Goal: Information Seeking & Learning: Learn about a topic

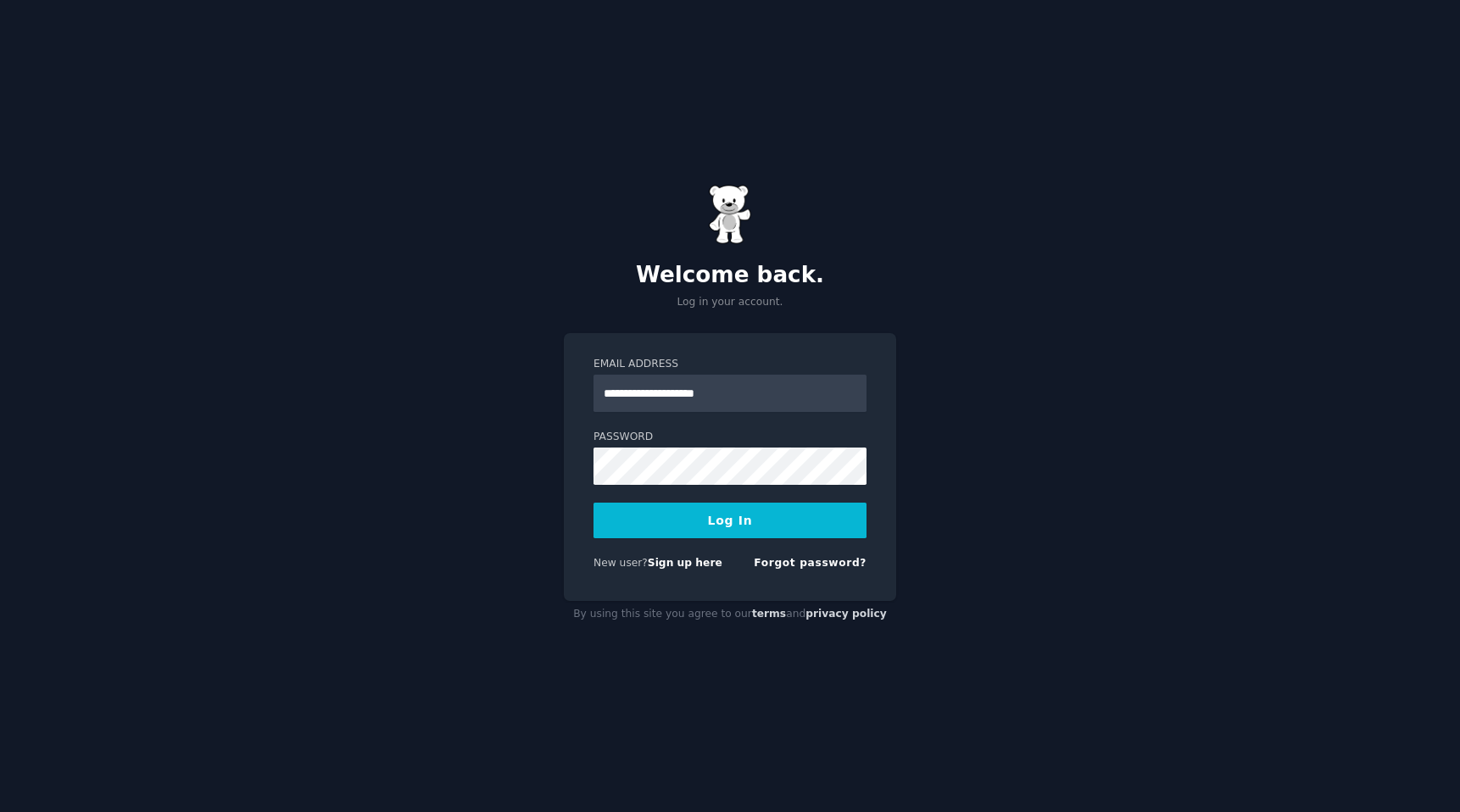
click at [647, 525] on button "Log In" at bounding box center [730, 520] width 273 height 36
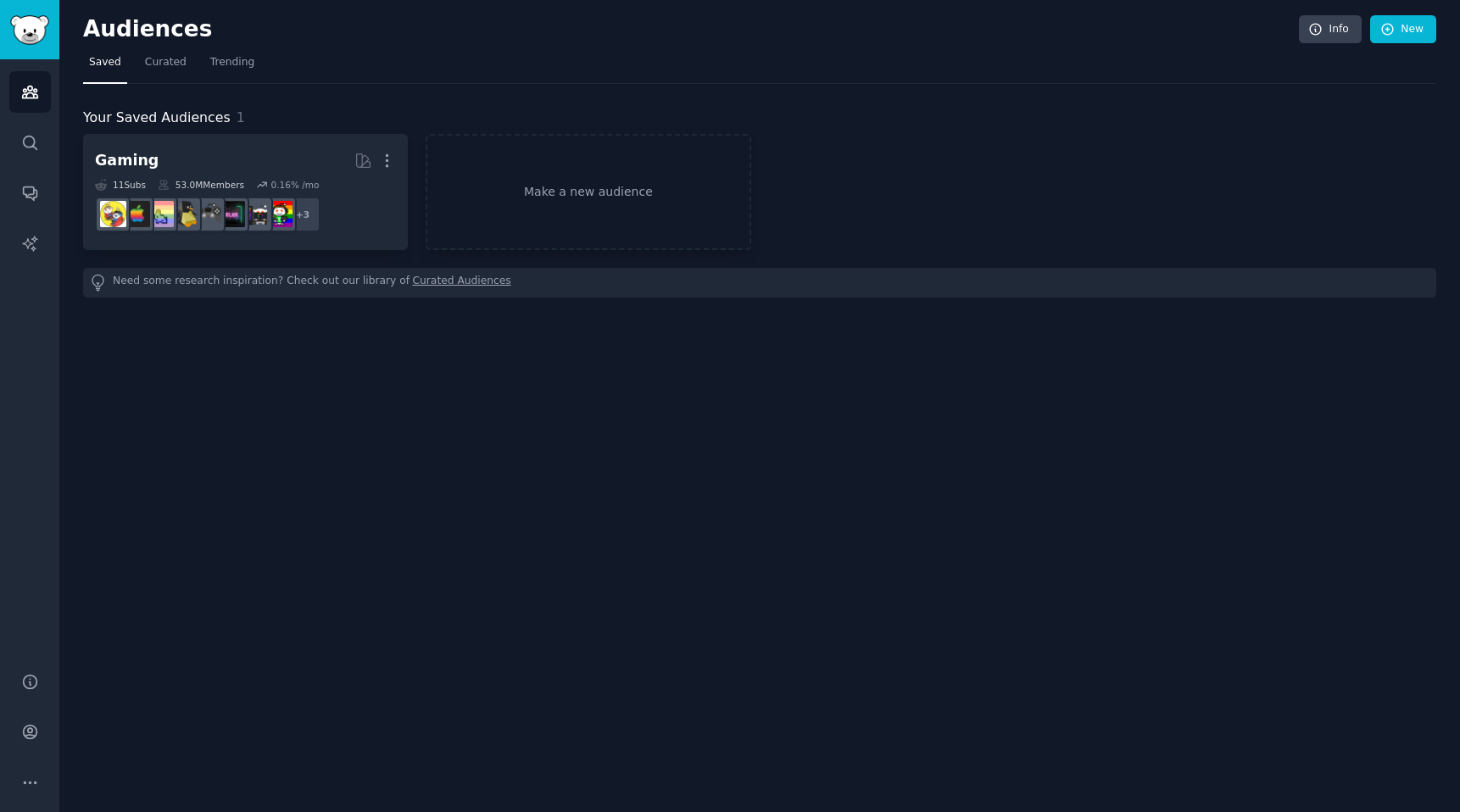
click at [38, 332] on div "Audiences Search Conversations AI Reports" at bounding box center [29, 355] width 59 height 592
click at [231, 58] on span "Trending" at bounding box center [232, 63] width 44 height 16
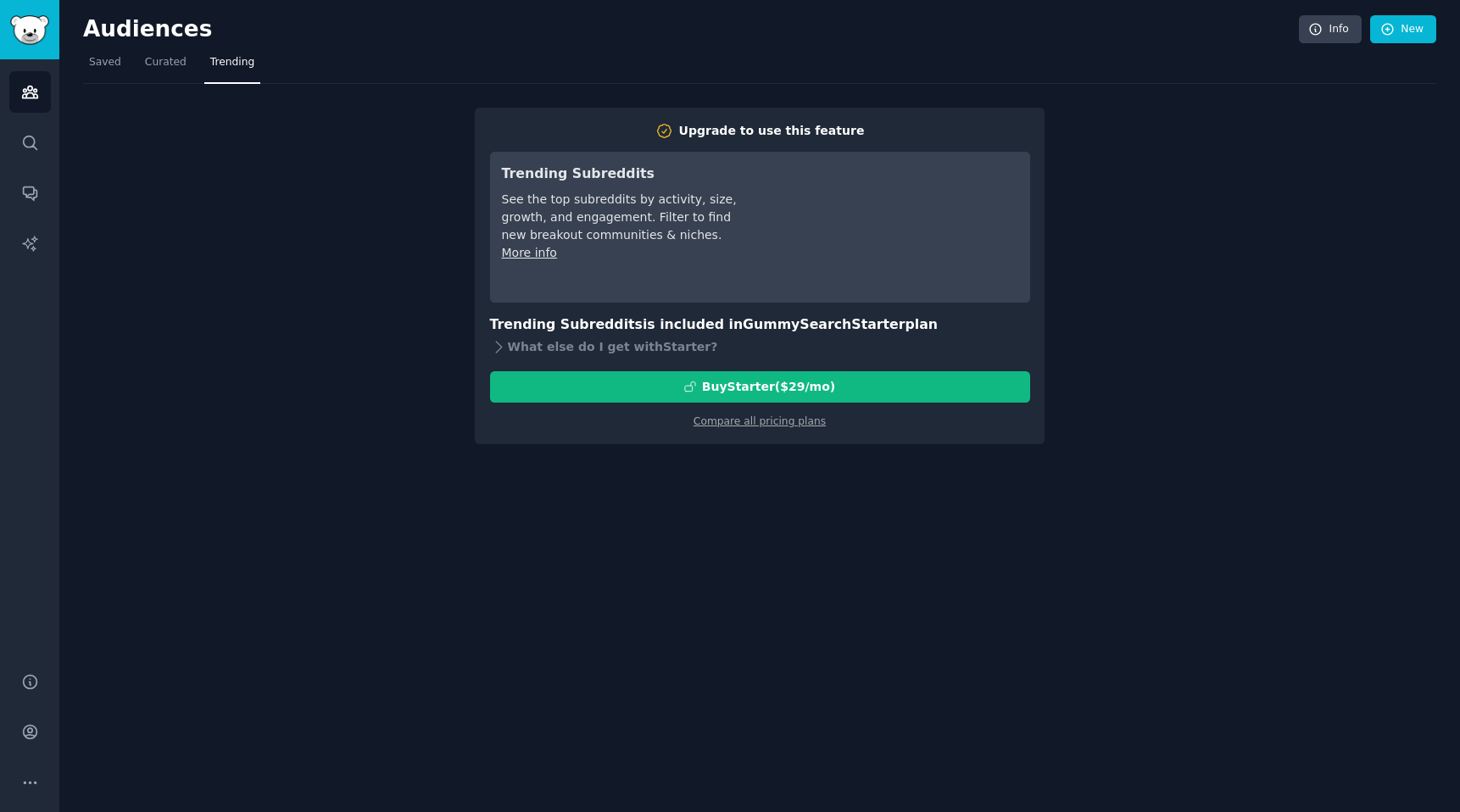
click at [360, 434] on div "Upgrade to use this feature Trending Subreddits See the top subreddits by activ…" at bounding box center [760, 265] width 1353 height 360
drag, startPoint x: 256, startPoint y: 224, endPoint x: 226, endPoint y: 102, distance: 125.6
click at [256, 213] on div "Upgrade to use this feature Trending Subreddits See the top subreddits by activ…" at bounding box center [760, 265] width 1353 height 360
click at [180, 66] on span "Curated" at bounding box center [166, 63] width 42 height 16
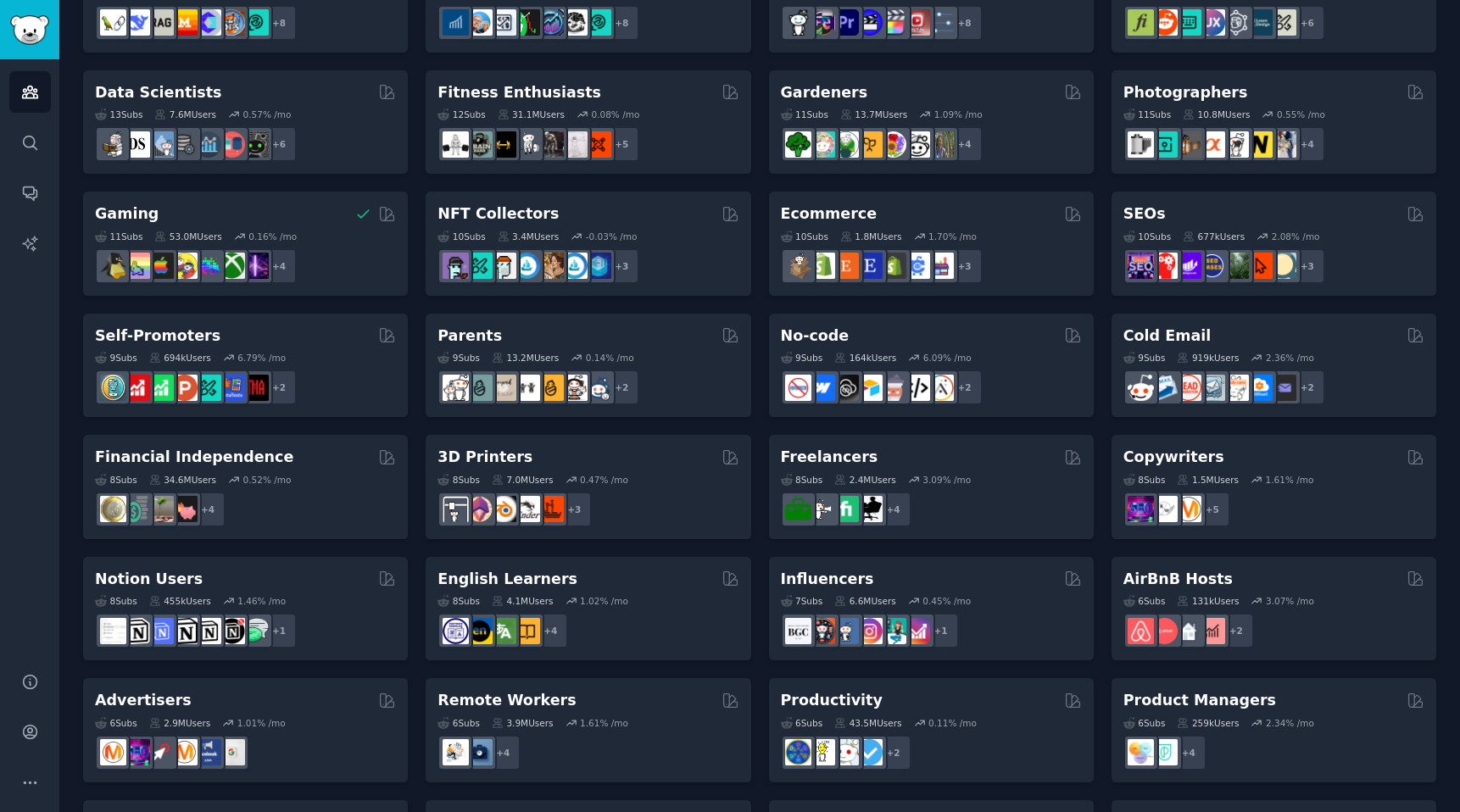
scroll to position [430, 0]
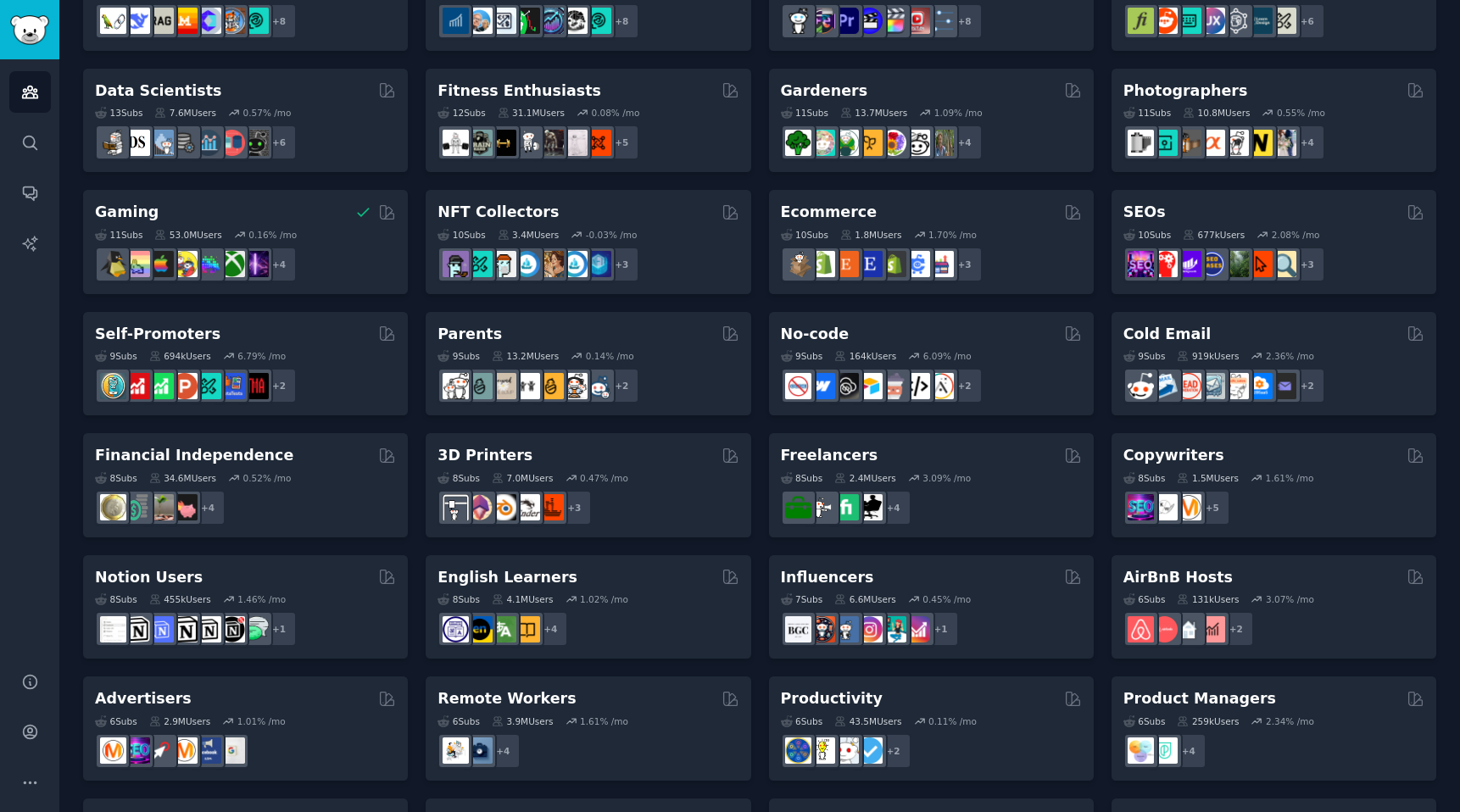
click at [534, 697] on h2 "Remote Workers" at bounding box center [506, 699] width 139 height 21
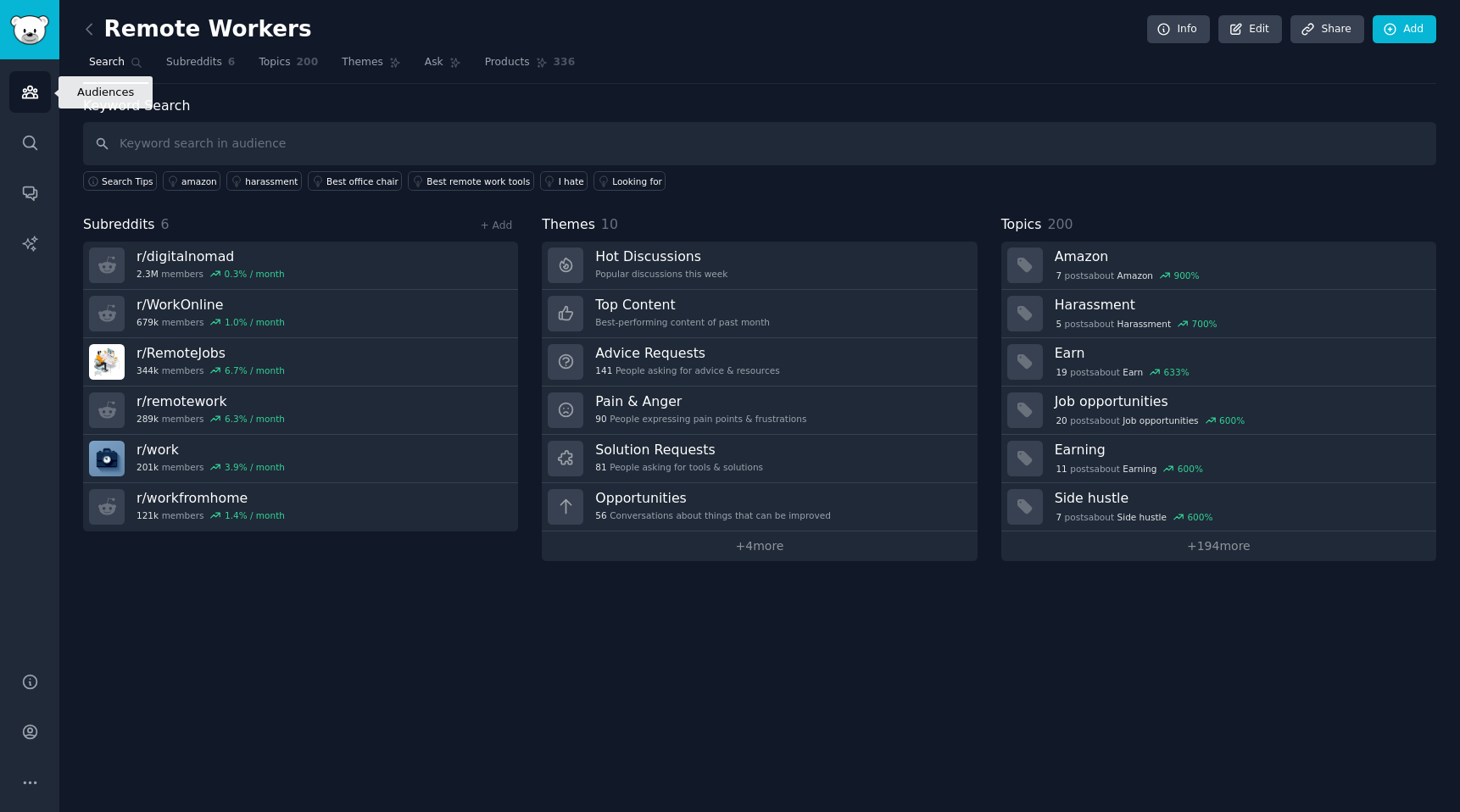
click at [35, 97] on icon "Sidebar" at bounding box center [30, 92] width 16 height 12
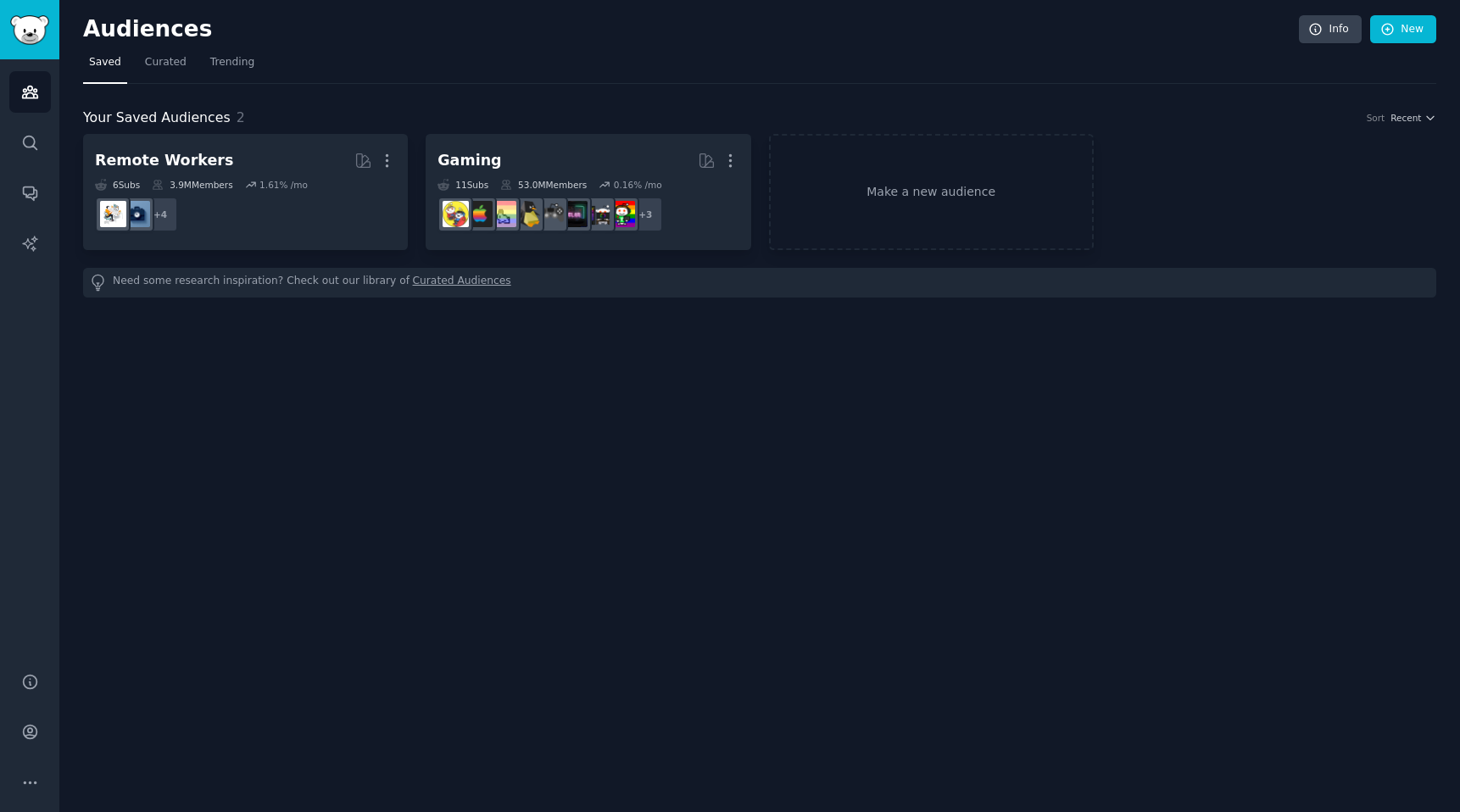
click at [309, 437] on div "Audiences Info New Saved Curated Trending Your Saved Audiences 2 Sort Recent Re…" at bounding box center [759, 406] width 1401 height 812
click at [239, 66] on span "Trending" at bounding box center [232, 63] width 44 height 16
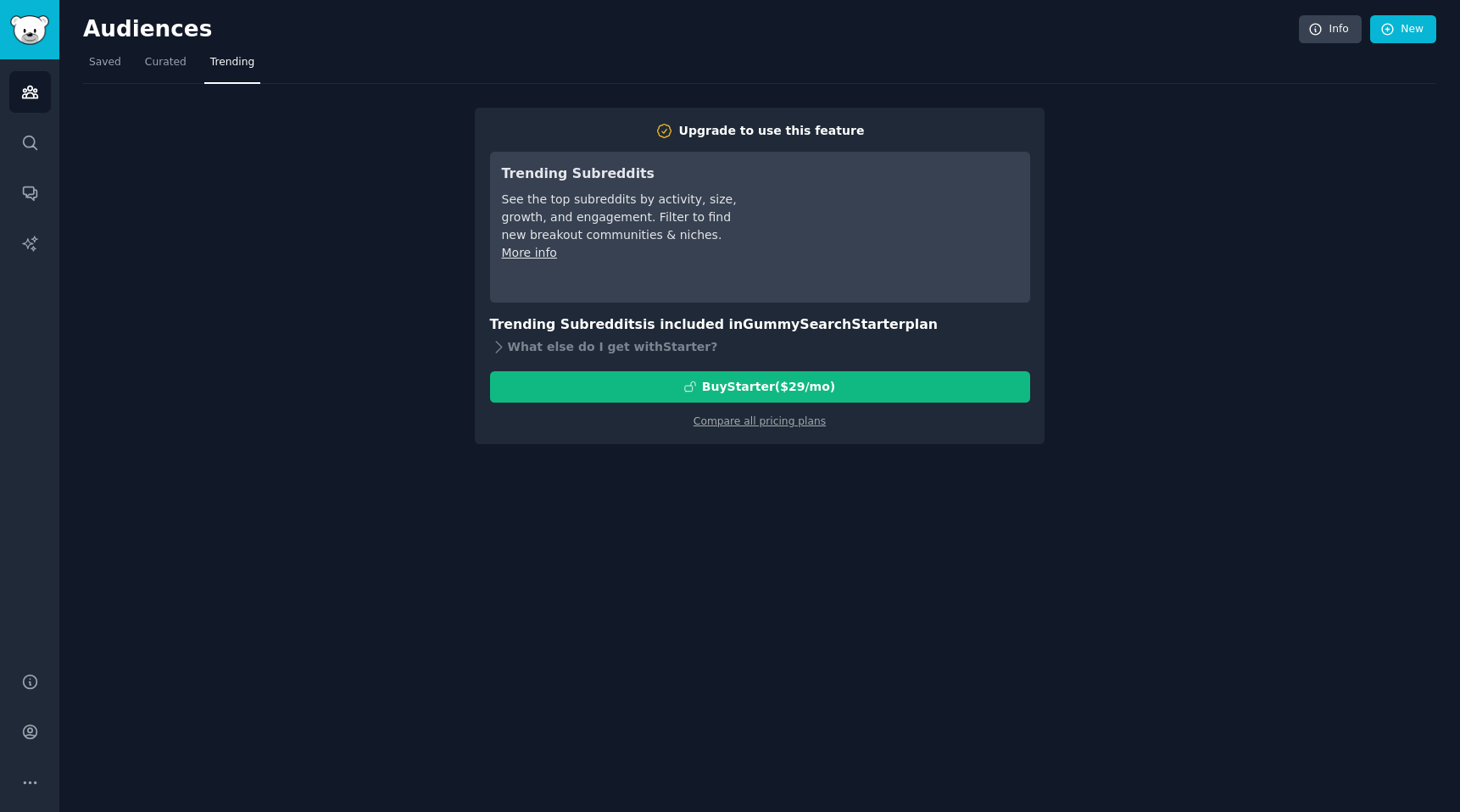
drag, startPoint x: 204, startPoint y: 203, endPoint x: 217, endPoint y: 160, distance: 44.9
click at [214, 180] on div "Upgrade to use this feature Trending Subreddits See the top subreddits by activ…" at bounding box center [760, 265] width 1353 height 360
